Goal: Navigation & Orientation: Find specific page/section

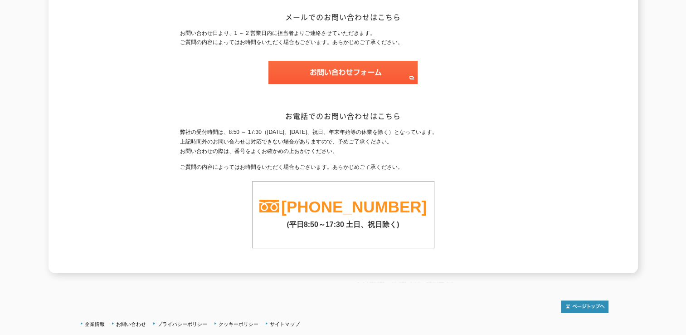
scroll to position [169, 0]
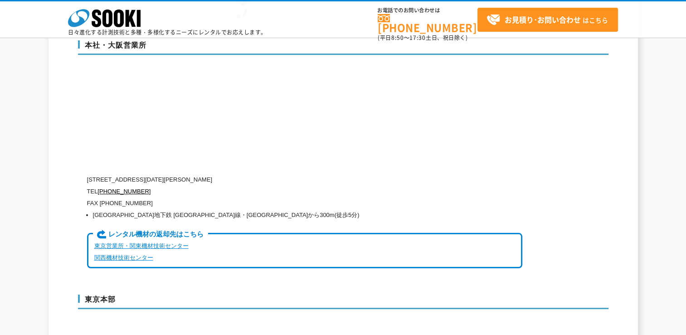
scroll to position [2221, 0]
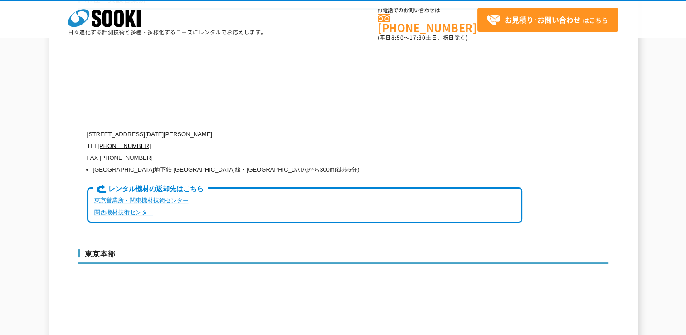
click at [155, 197] on link "東京営業所・関東機材技術センター" at bounding box center [141, 200] width 94 height 7
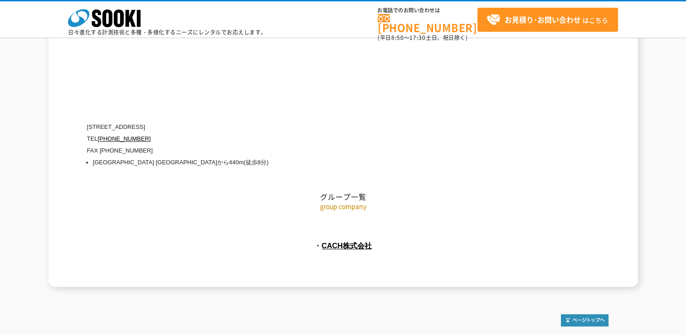
scroll to position [4149, 0]
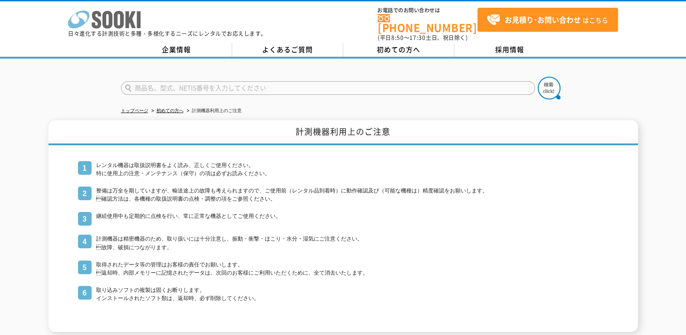
click at [104, 20] on icon at bounding box center [107, 20] width 10 height 18
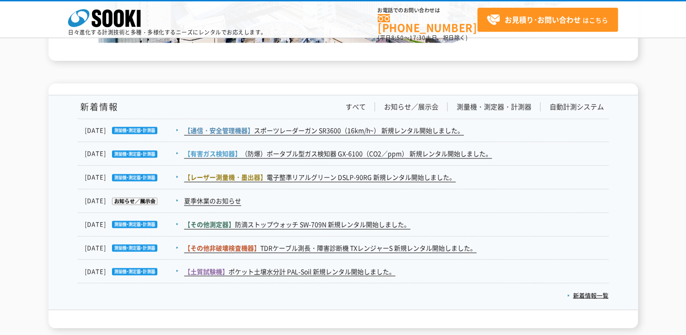
scroll to position [1429, 0]
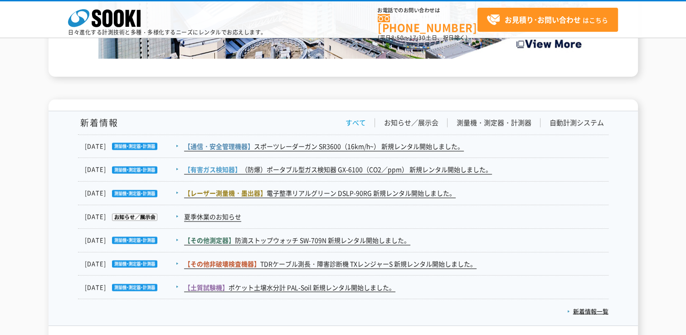
click at [358, 121] on link "すべて" at bounding box center [355, 123] width 20 height 10
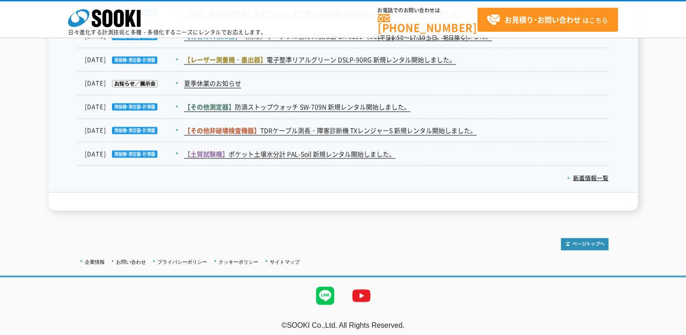
scroll to position [1426, 0]
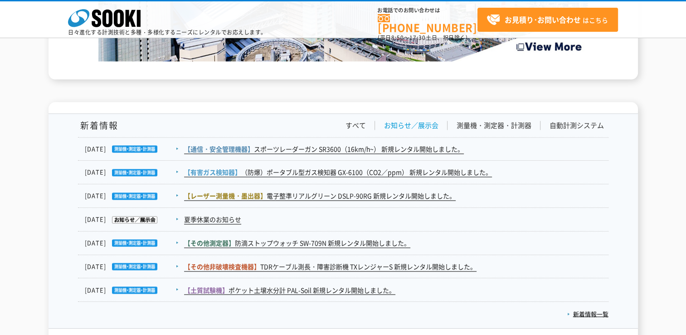
click at [399, 121] on link "お知らせ／展示会" at bounding box center [411, 126] width 54 height 10
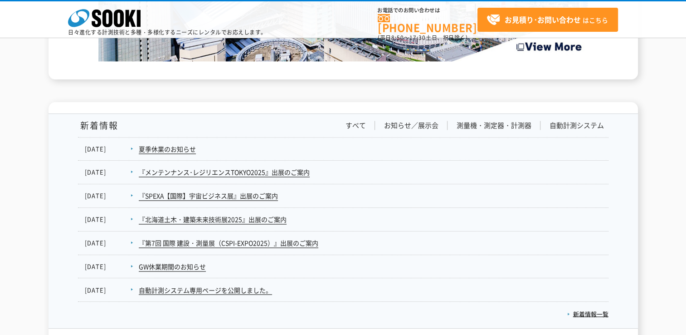
click at [481, 118] on div "新着情報 すべて お知らせ／展示会 測量機・測定器・計測器 自動計測システム 2025.08.29 【通信・安全管理機器】 スポーツレーダーガン SR3600…" at bounding box center [343, 221] width 530 height 214
click at [483, 121] on link "測量機・測定器・計測器" at bounding box center [494, 126] width 75 height 10
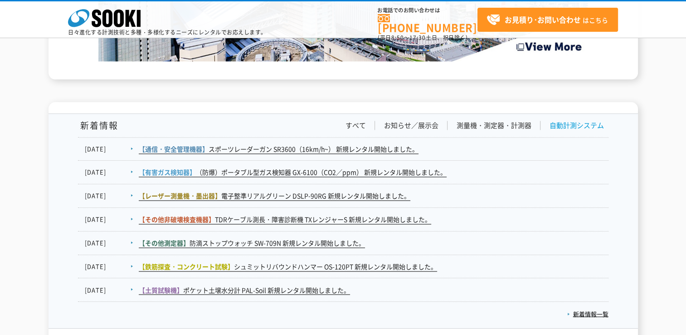
click at [560, 126] on link "自動計測システム" at bounding box center [576, 126] width 54 height 10
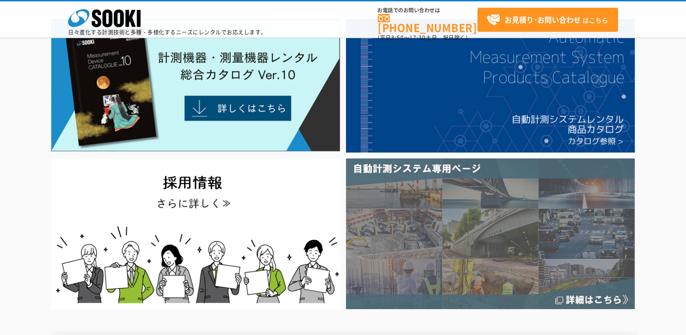
scroll to position [0, 0]
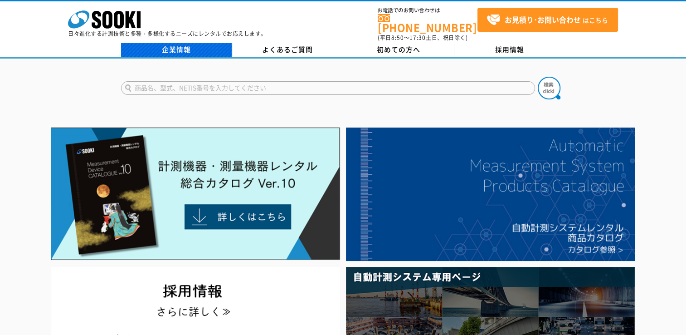
click at [189, 46] on link "企業情報" at bounding box center [176, 50] width 111 height 14
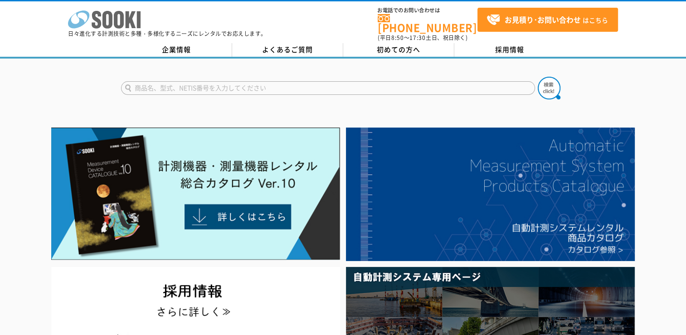
click at [112, 23] on icon "株式会社 ソーキ" at bounding box center [104, 19] width 73 height 18
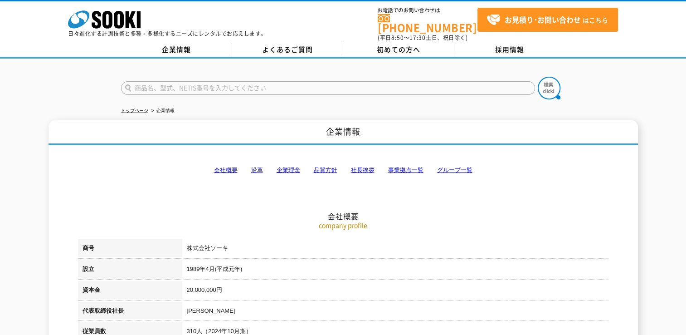
click at [390, 166] on link "事業拠点一覧" at bounding box center [405, 169] width 35 height 7
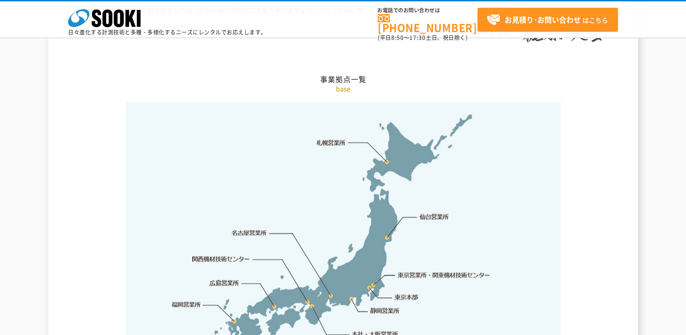
scroll to position [1956, 0]
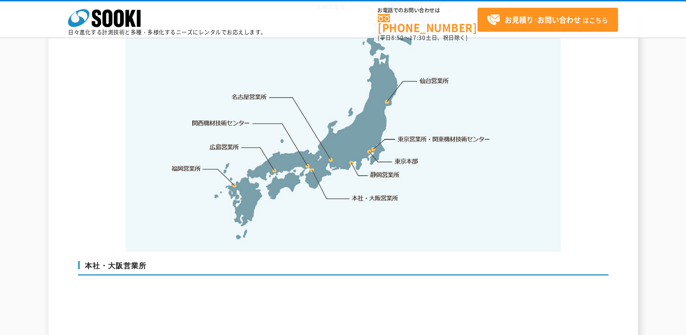
click at [372, 127] on img at bounding box center [343, 109] width 435 height 286
click at [403, 134] on link "東京営業所・関東機材技術センター" at bounding box center [444, 138] width 93 height 9
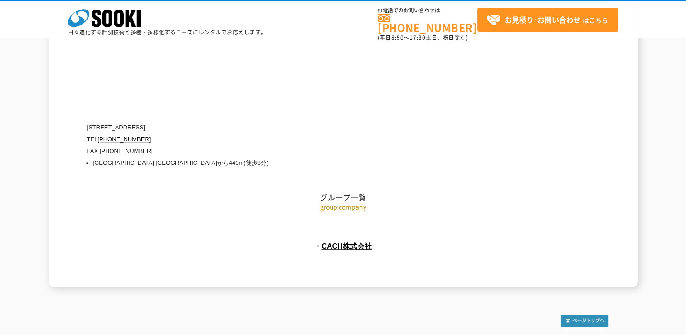
scroll to position [4149, 0]
click at [102, 334] on link "企業情報" at bounding box center [95, 336] width 20 height 5
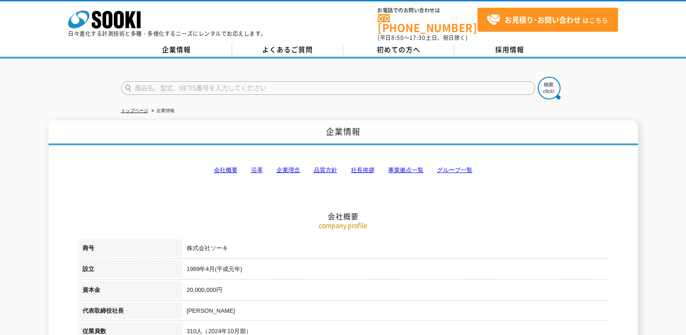
click at [443, 166] on link "グループ一覧" at bounding box center [454, 169] width 35 height 7
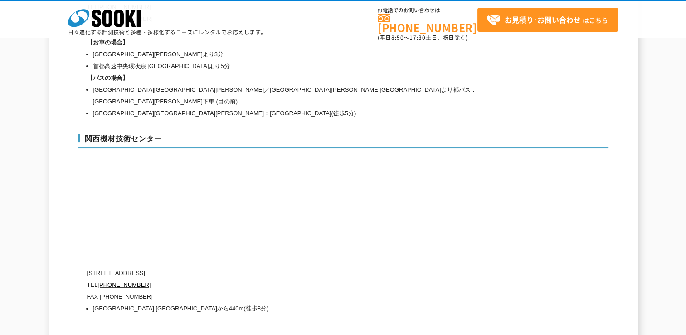
scroll to position [4149, 0]
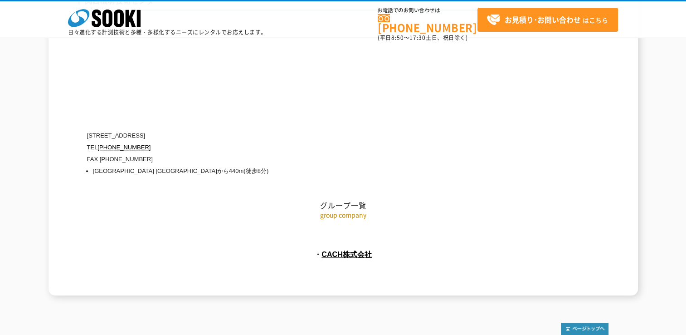
click at [355, 210] on p "group company" at bounding box center [343, 215] width 530 height 10
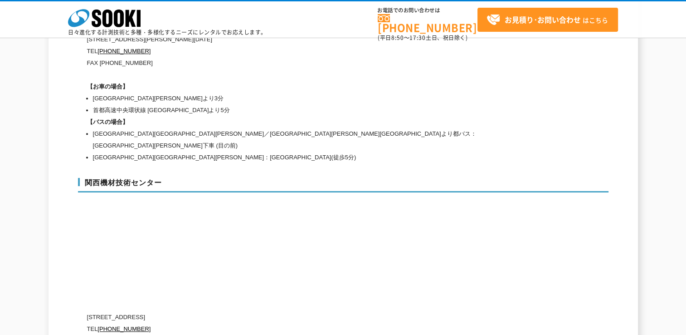
scroll to position [3831, 0]
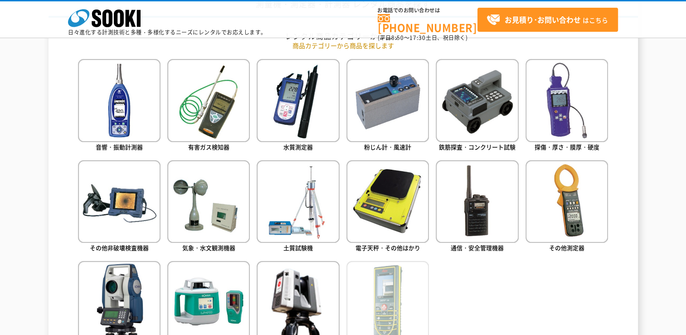
scroll to position [408, 0]
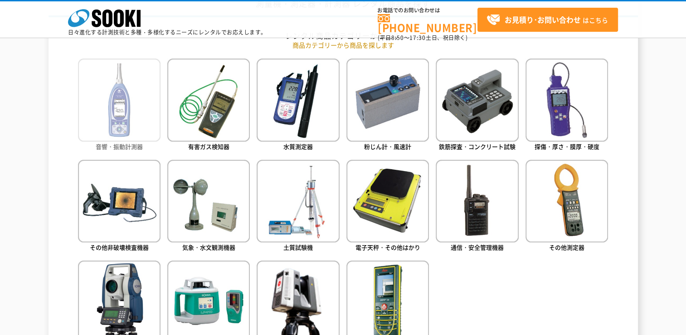
click at [111, 126] on img at bounding box center [119, 99] width 83 height 83
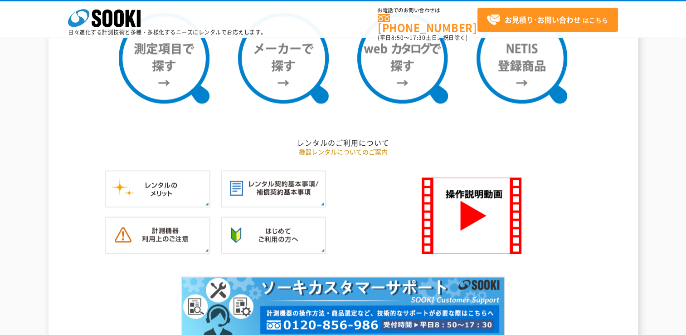
scroll to position [861, 0]
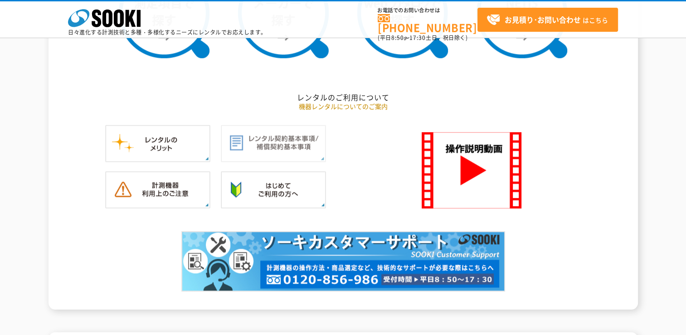
click at [250, 152] on img at bounding box center [273, 143] width 105 height 37
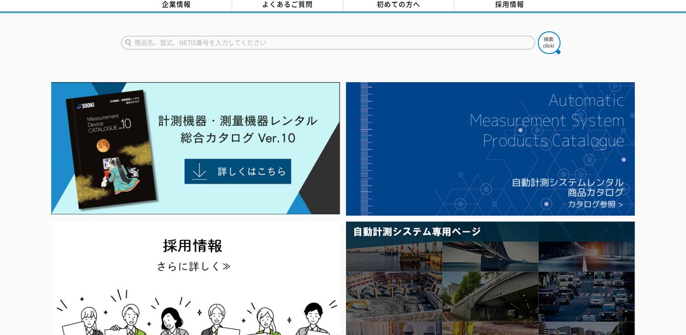
scroll to position [0, 0]
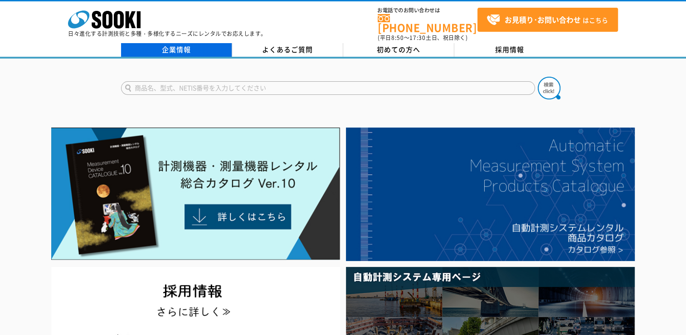
click at [183, 44] on link "企業情報" at bounding box center [176, 50] width 111 height 14
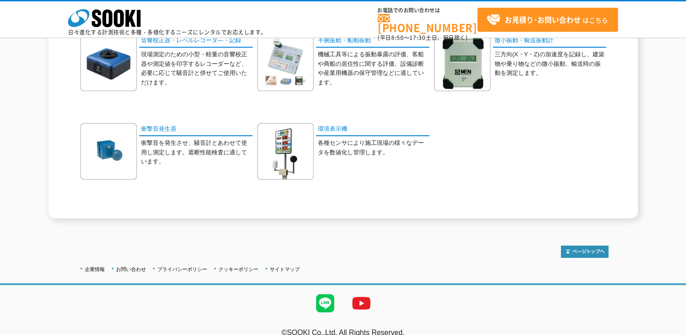
scroll to position [306, 0]
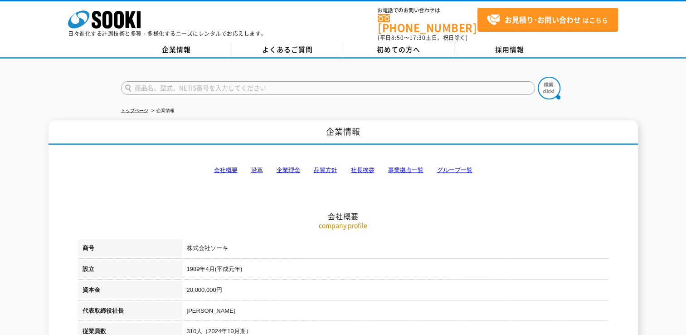
click at [294, 166] on link "企業理念" at bounding box center [289, 169] width 24 height 7
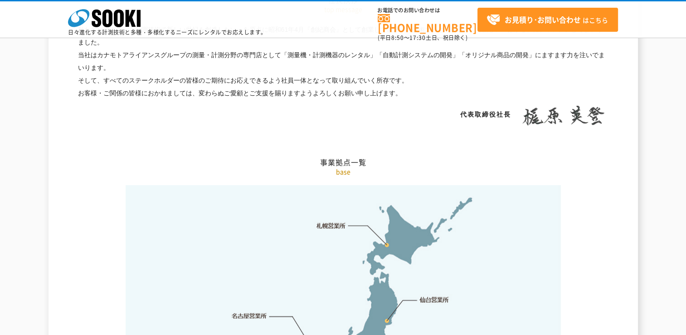
scroll to position [1747, 0]
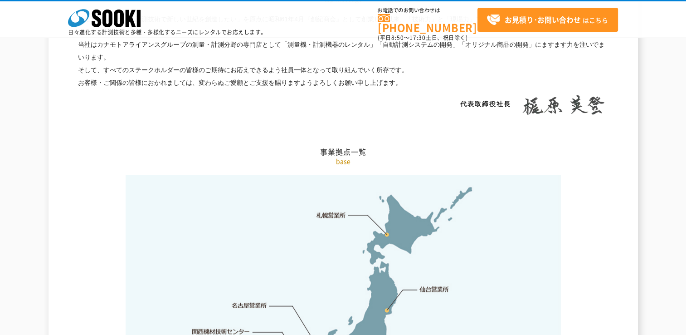
drag, startPoint x: 265, startPoint y: 295, endPoint x: 281, endPoint y: 310, distance: 22.4
drag, startPoint x: 281, startPoint y: 310, endPoint x: 272, endPoint y: 243, distance: 68.2
click at [272, 243] on img at bounding box center [343, 318] width 435 height 286
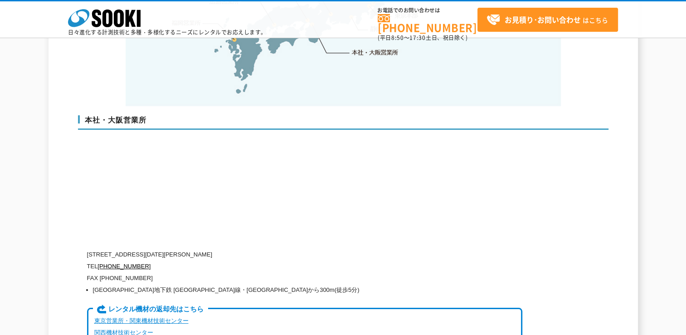
scroll to position [2155, 0]
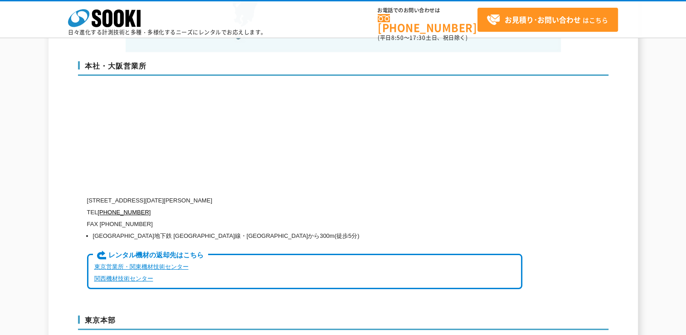
click at [163, 263] on link "東京営業所・関東機材技術センター" at bounding box center [141, 266] width 94 height 7
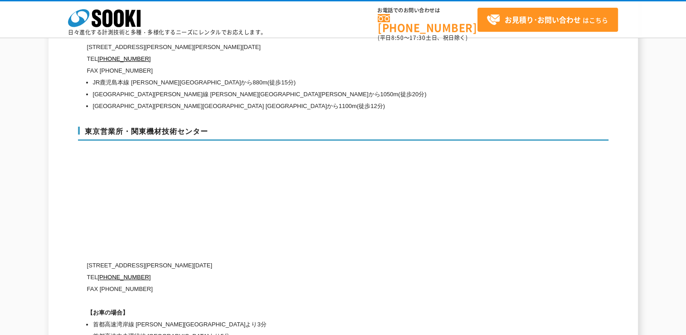
scroll to position [3691, 0]
